Goal: Navigation & Orientation: Find specific page/section

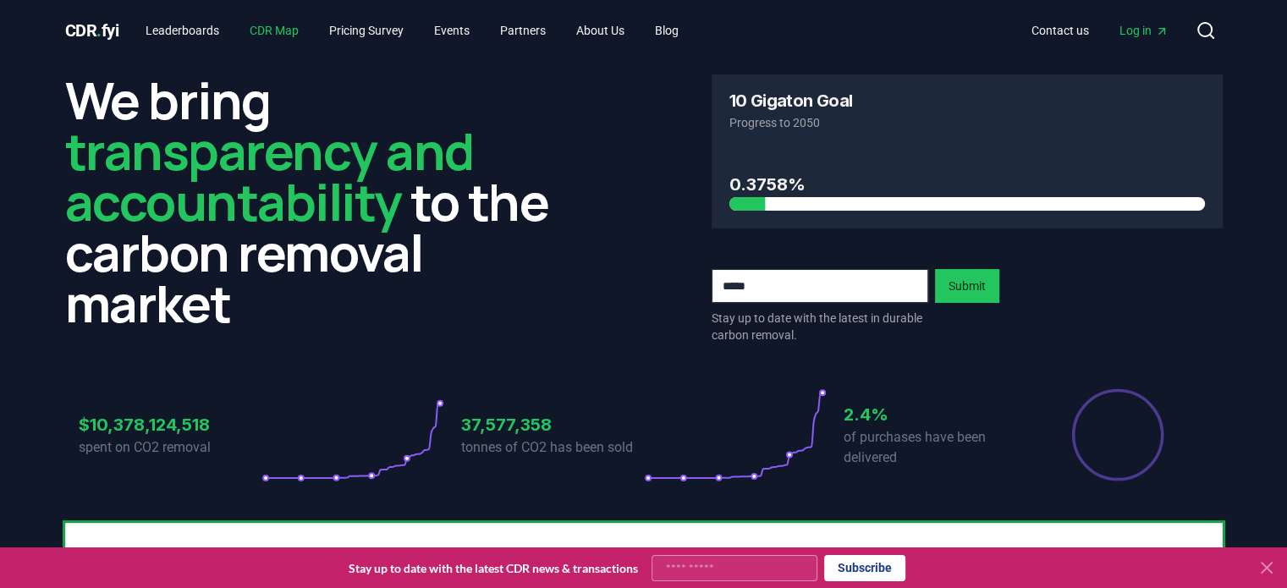
click at [283, 41] on link "CDR Map" at bounding box center [274, 30] width 76 height 30
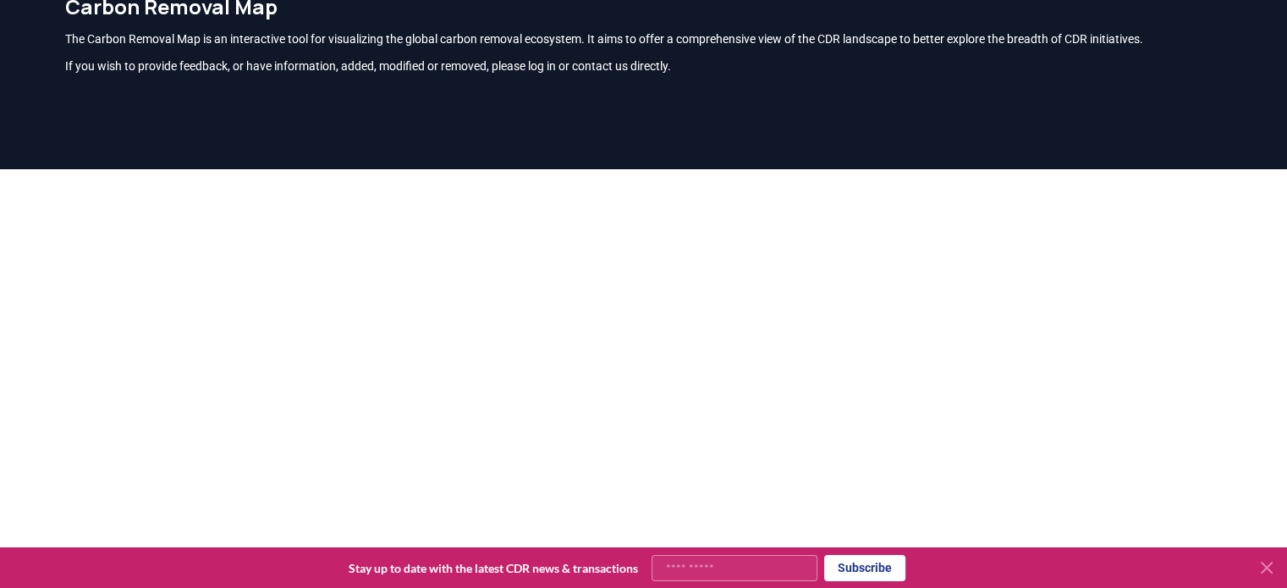
scroll to position [105, 0]
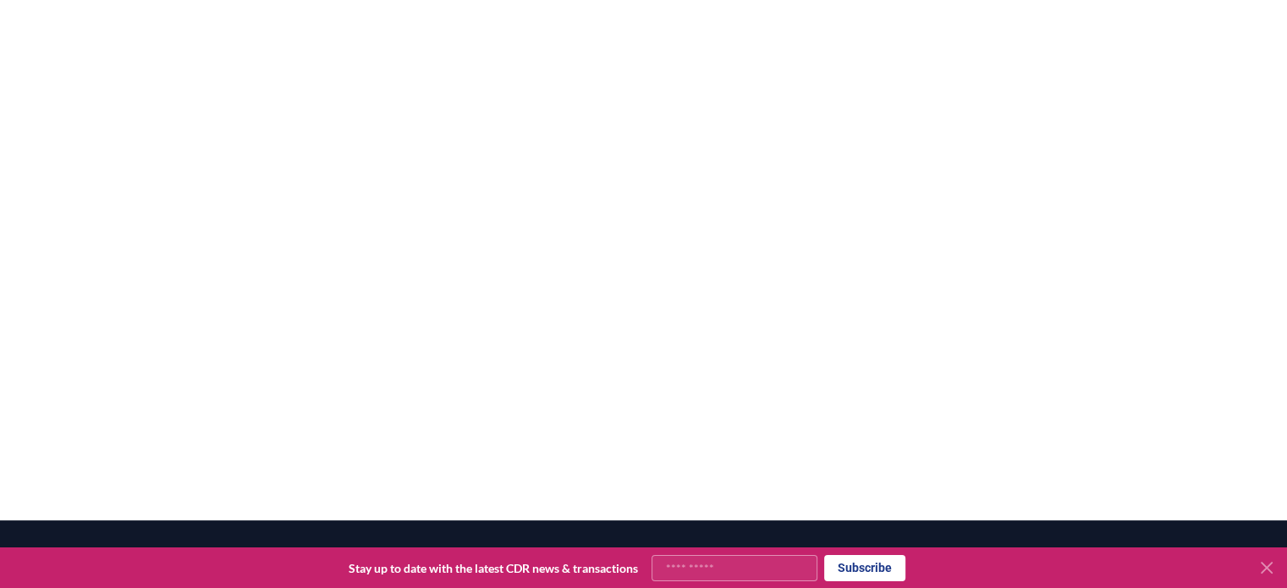
scroll to position [318, 0]
